Goal: Information Seeking & Learning: Check status

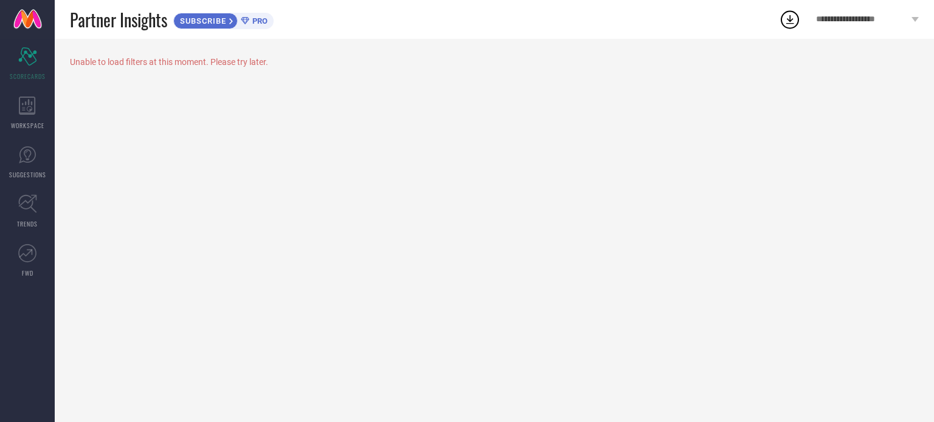
click at [260, 21] on span "PRO" at bounding box center [258, 20] width 18 height 9
click at [29, 104] on icon at bounding box center [27, 106] width 17 height 18
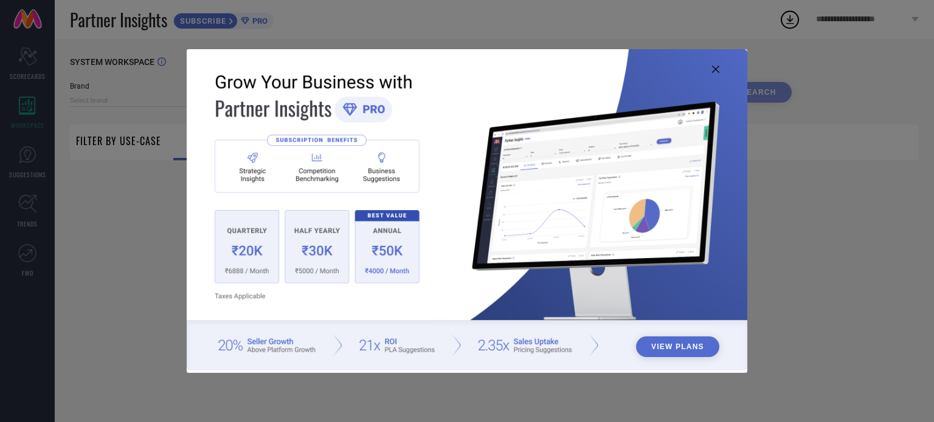
type input "1 STOP FASHION"
type input "All"
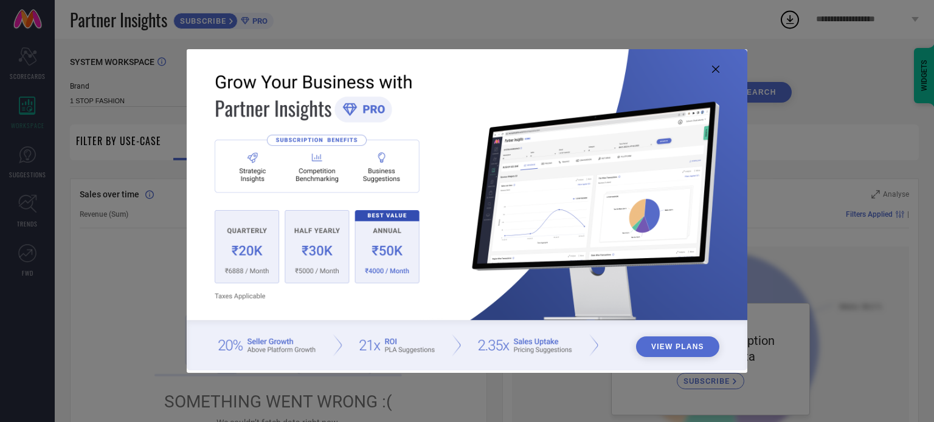
click at [717, 73] on img at bounding box center [467, 210] width 560 height 322
click at [714, 72] on icon at bounding box center [715, 69] width 7 height 7
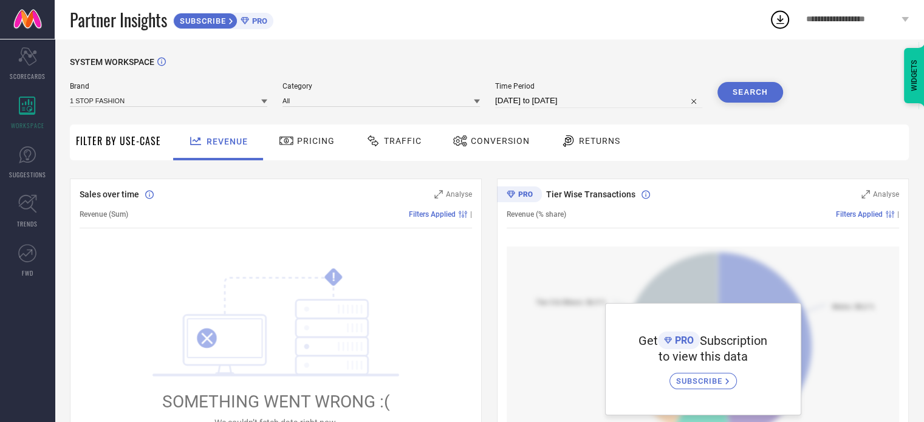
click at [312, 142] on span "Pricing" at bounding box center [316, 141] width 38 height 10
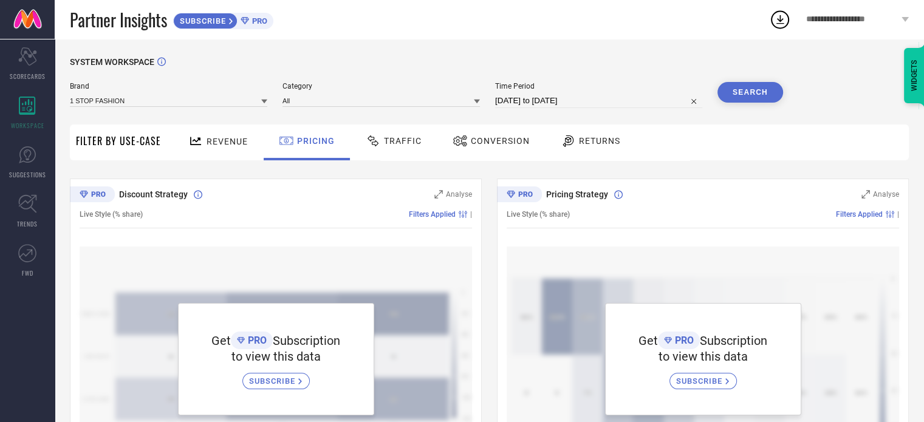
click at [396, 144] on span "Traffic" at bounding box center [403, 141] width 38 height 10
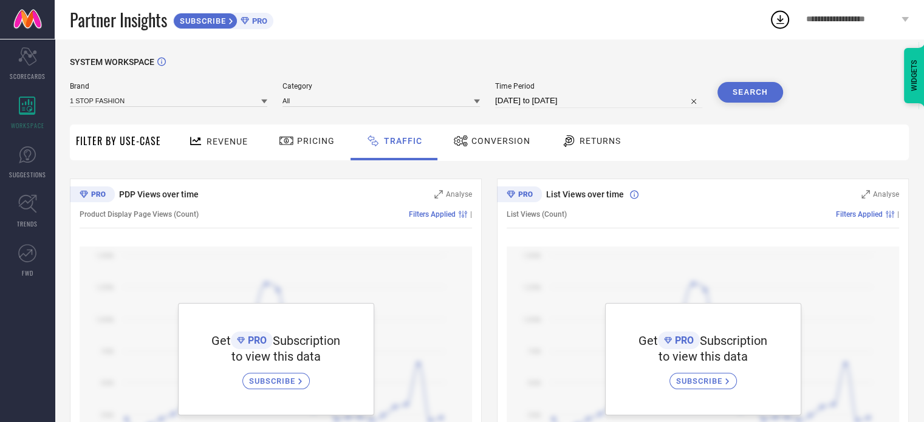
click at [463, 142] on icon at bounding box center [460, 141] width 15 height 15
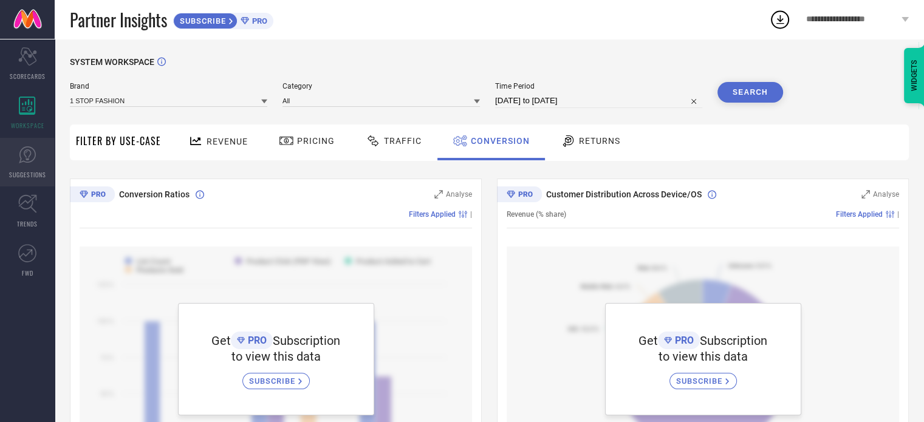
click at [29, 175] on span "SUGGESTIONS" at bounding box center [27, 174] width 37 height 9
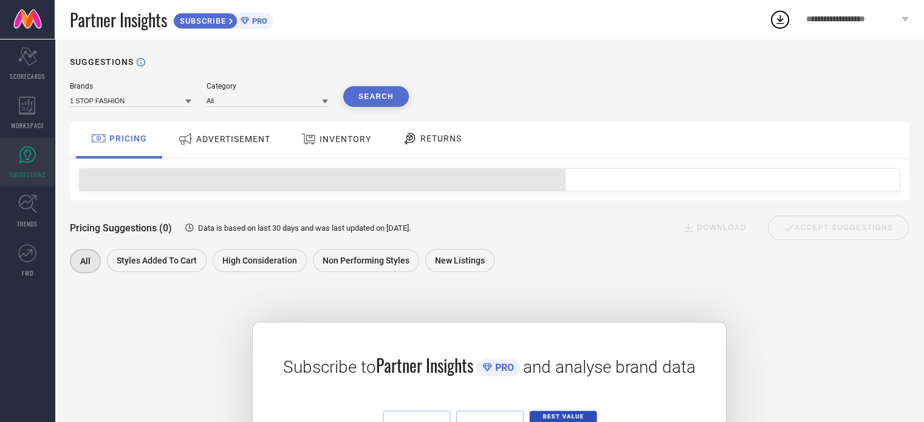
click at [236, 144] on span "ADVERTISEMENT" at bounding box center [233, 139] width 74 height 10
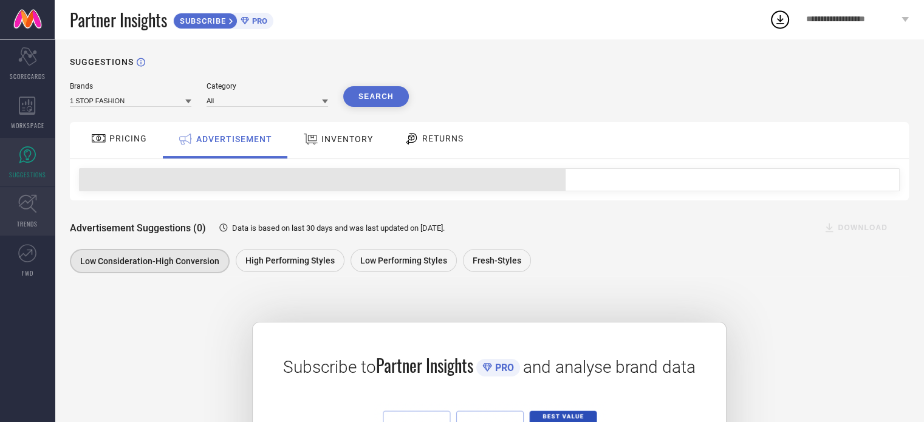
click at [31, 218] on link "TRENDS" at bounding box center [27, 211] width 55 height 49
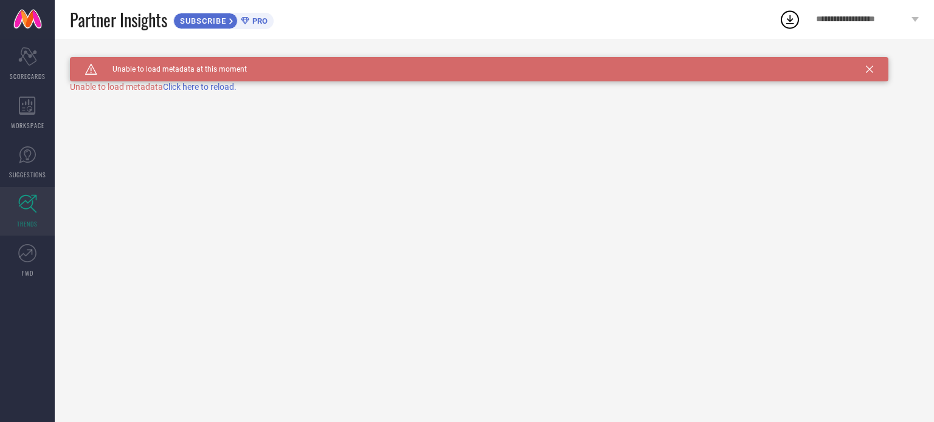
click at [194, 88] on span "Click here to reload." at bounding box center [200, 87] width 74 height 10
click at [28, 269] on span "FWD" at bounding box center [28, 273] width 12 height 9
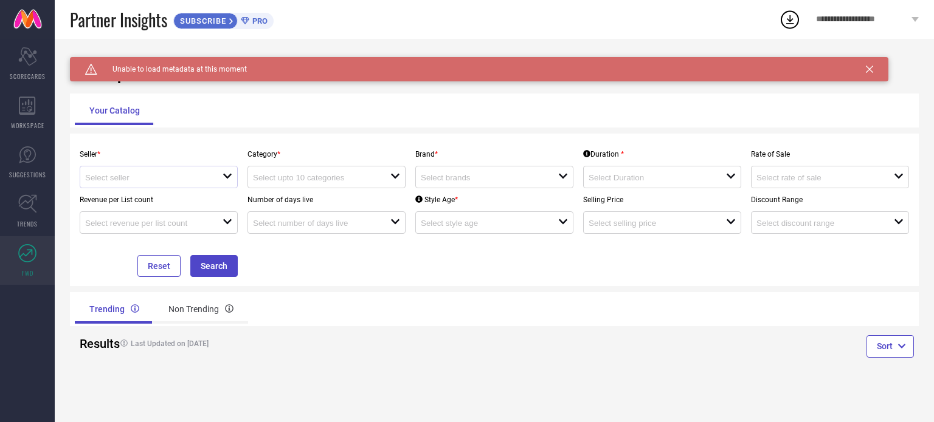
click at [233, 179] on div "open" at bounding box center [159, 177] width 158 height 22
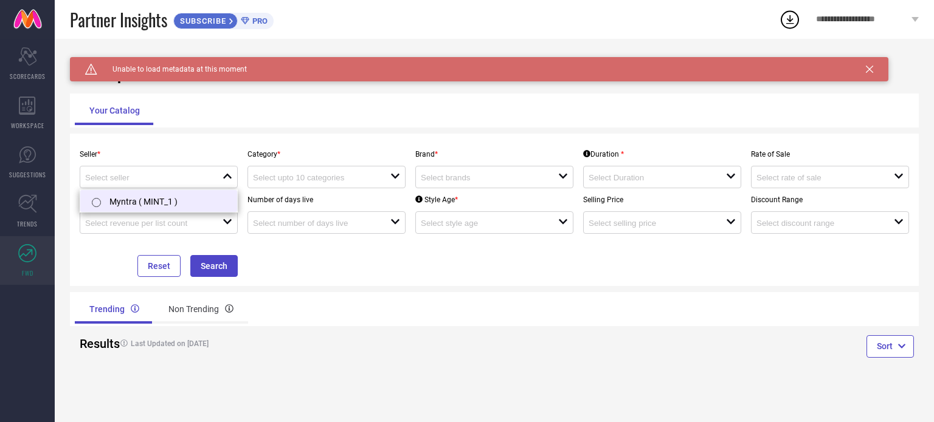
click at [185, 208] on li "Myntra ( MINT_1 )" at bounding box center [158, 201] width 157 height 22
type input "Myntra ( MINT_1 )"
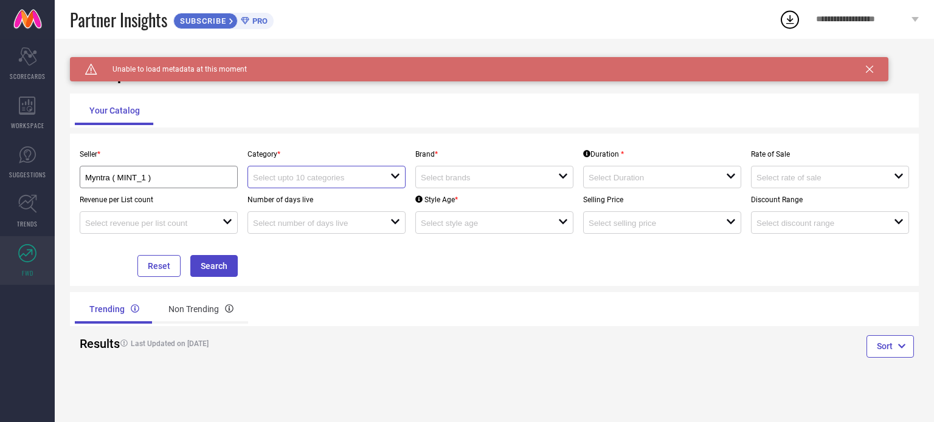
click at [309, 182] on input at bounding box center [314, 177] width 123 height 9
click at [452, 169] on div "open" at bounding box center [494, 177] width 158 height 22
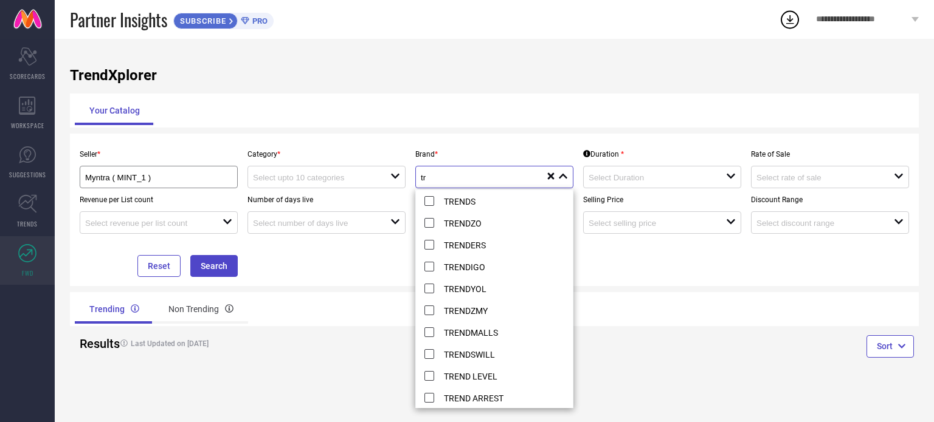
type input "t"
type input "T"
click at [615, 264] on div "Seller * Myntra ( MINT_1 ) Category * open Brand * close Duration * open Rate o…" at bounding box center [494, 210] width 839 height 134
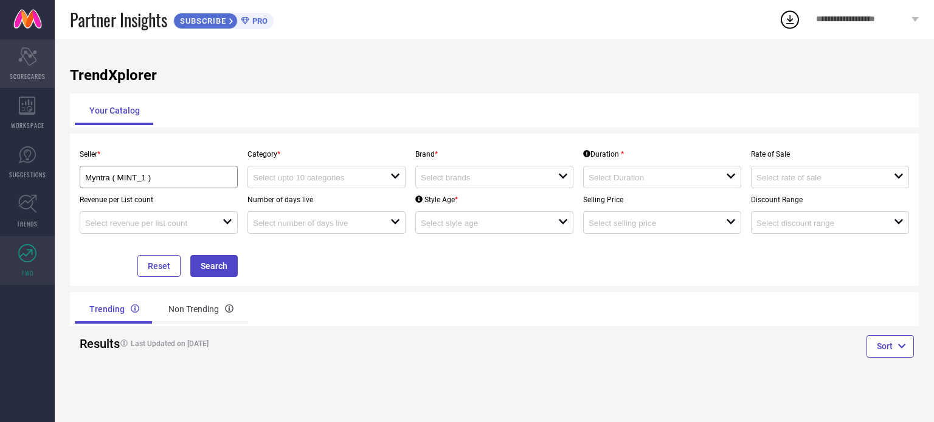
click at [32, 57] on icon "Scorecard" at bounding box center [27, 56] width 19 height 18
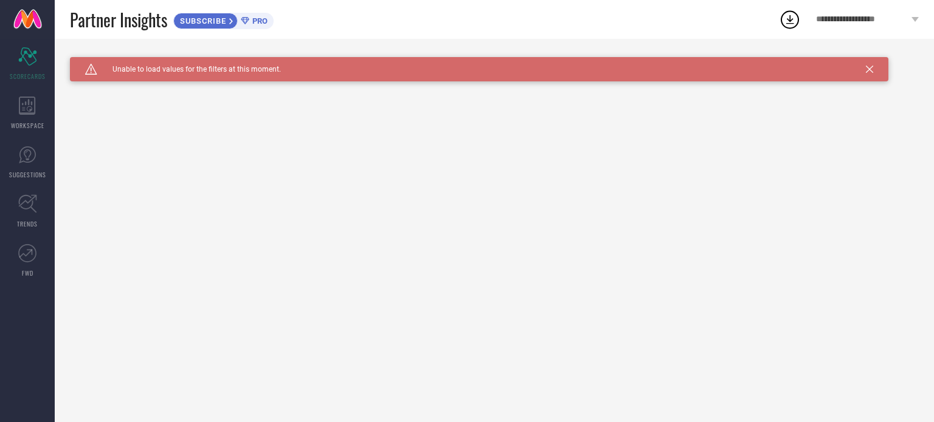
click at [904, 16] on span "**********" at bounding box center [862, 20] width 92 height 10
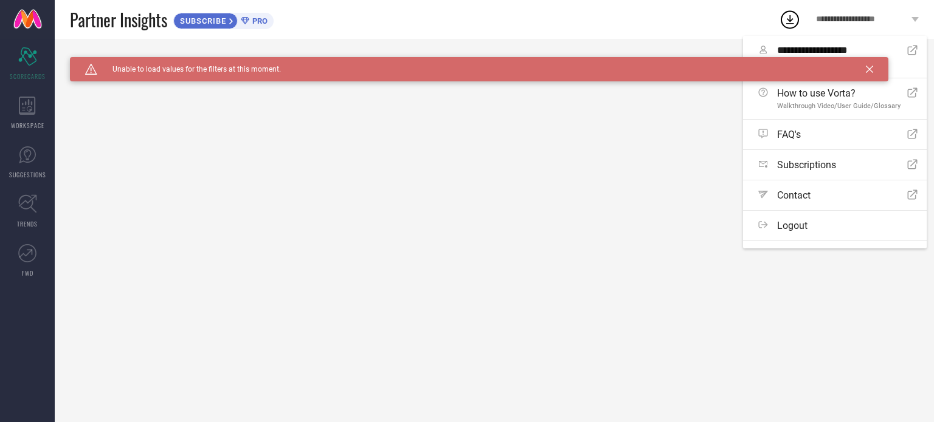
click at [690, 179] on div "Caution Created with Sketch. Unable to load values for the filters at this mome…" at bounding box center [494, 231] width 879 height 384
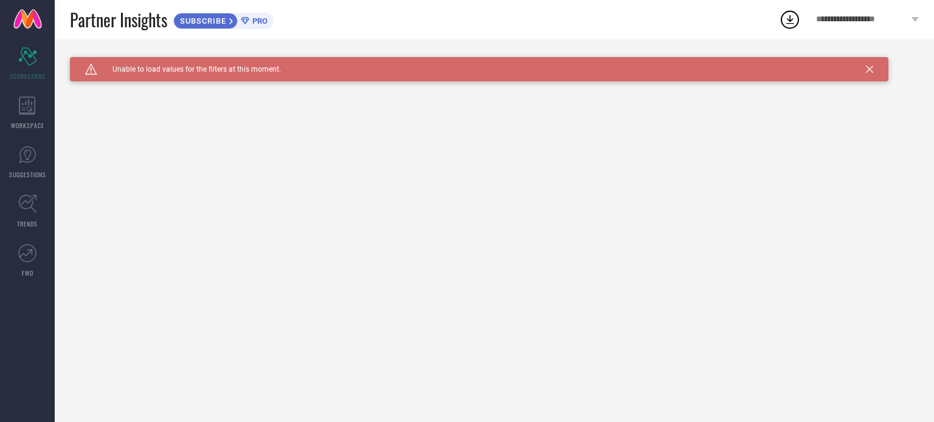
click at [30, 19] on link at bounding box center [27, 19] width 55 height 39
